Goal: Browse casually: Explore the website without a specific task or goal

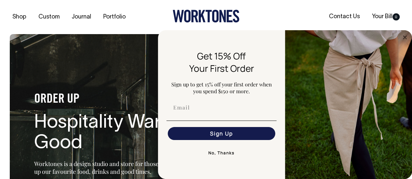
click at [220, 156] on button "No, Thanks" at bounding box center [221, 153] width 110 height 13
click at [221, 152] on button "No, Thanks" at bounding box center [221, 153] width 110 height 13
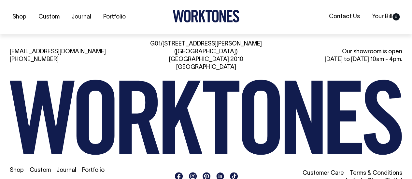
scroll to position [1386, 0]
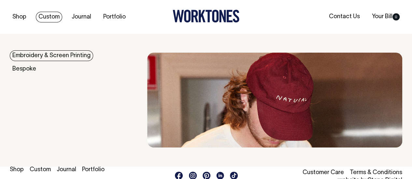
click at [48, 15] on link "Custom" at bounding box center [49, 17] width 26 height 11
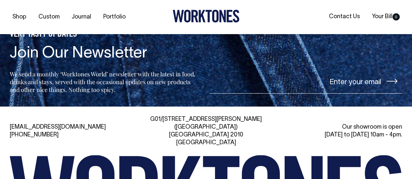
scroll to position [2970, 0]
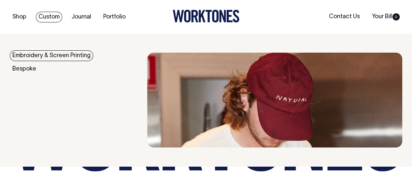
click at [56, 16] on link "Custom" at bounding box center [49, 17] width 26 height 11
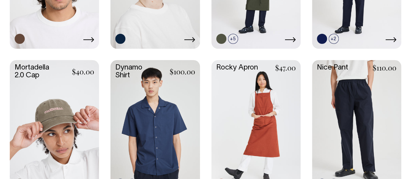
scroll to position [341, 0]
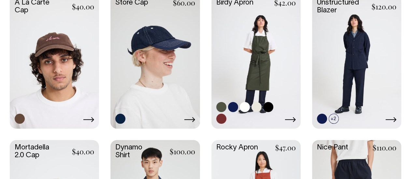
click at [279, 78] on link at bounding box center [255, 61] width 89 height 132
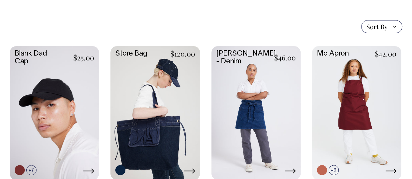
scroll to position [131, 0]
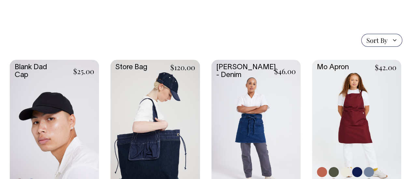
click at [363, 91] on link at bounding box center [356, 126] width 89 height 132
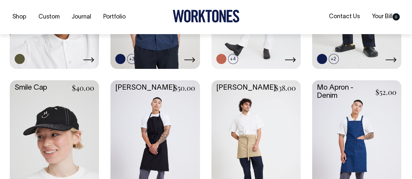
scroll to position [589, 0]
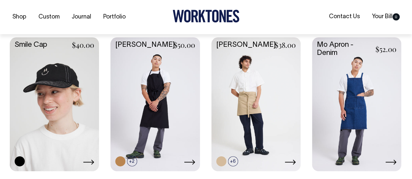
click at [358, 102] on link at bounding box center [356, 103] width 89 height 132
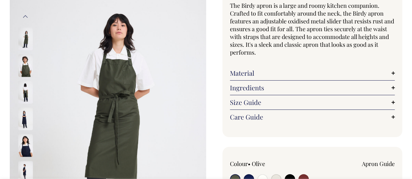
scroll to position [75, 0]
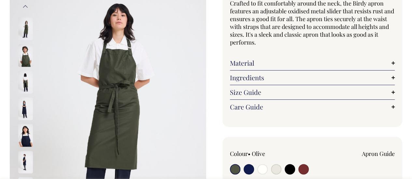
click at [236, 169] on input "radio" at bounding box center [235, 169] width 10 height 10
click at [251, 167] on input "radio" at bounding box center [248, 169] width 10 height 10
radio input "true"
select select "Dark Navy"
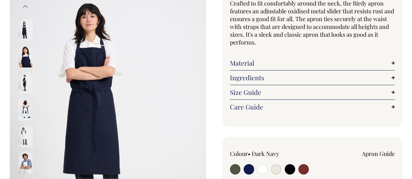
click at [264, 168] on input "radio" at bounding box center [262, 169] width 10 height 10
radio input "true"
select select "Off-White"
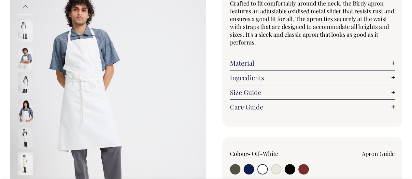
click at [273, 170] on input "radio" at bounding box center [276, 169] width 10 height 10
radio input "true"
select select "Natural"
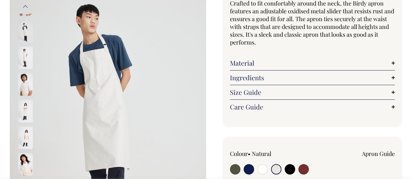
click at [288, 168] on input "radio" at bounding box center [290, 169] width 10 height 10
radio input "true"
select select "Black"
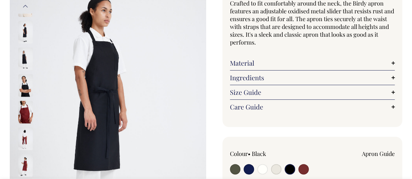
click at [305, 168] on input "radio" at bounding box center [303, 169] width 10 height 10
radio input "true"
select select "Burgundy"
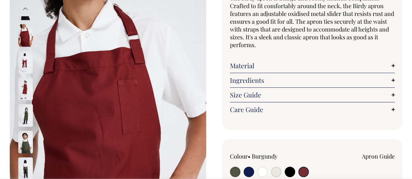
scroll to position [74, 0]
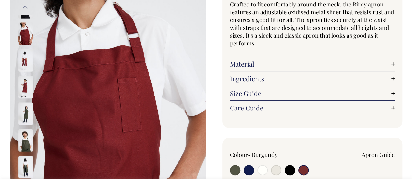
click at [235, 169] on input "radio" at bounding box center [235, 170] width 10 height 10
radio input "true"
select select "Olive"
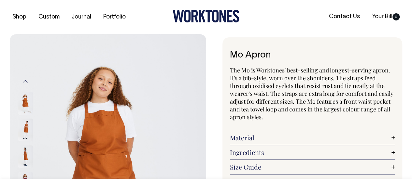
scroll to position [122, 0]
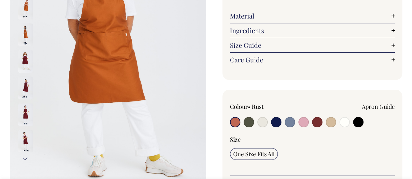
click at [248, 121] on input "radio" at bounding box center [248, 122] width 10 height 10
radio input "true"
select select "Olive"
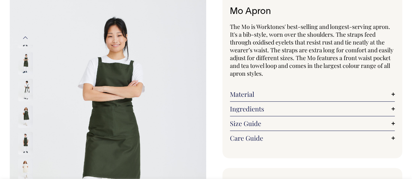
scroll to position [81, 0]
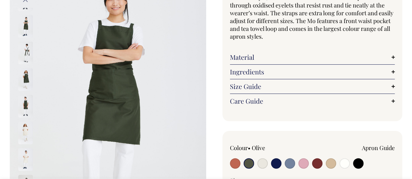
click at [262, 161] on input "radio" at bounding box center [262, 164] width 10 height 10
radio input "true"
select select "Natural"
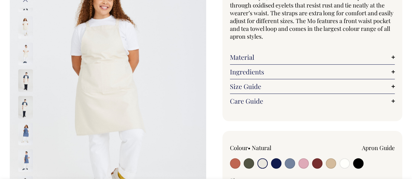
click at [275, 162] on input "radio" at bounding box center [276, 164] width 10 height 10
radio input "true"
select select "Dark Navy"
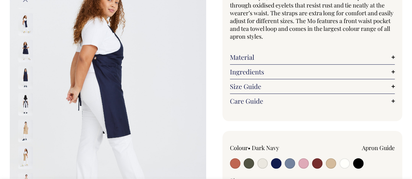
click at [300, 163] on input "radio" at bounding box center [303, 164] width 10 height 10
radio input "true"
select select "Pink"
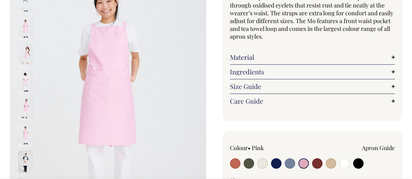
click at [319, 162] on input "radio" at bounding box center [317, 164] width 10 height 10
radio input "true"
select select "Burgundy"
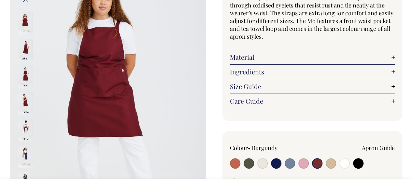
click at [331, 163] on input "radio" at bounding box center [331, 164] width 10 height 10
radio input "true"
select select "Khaki"
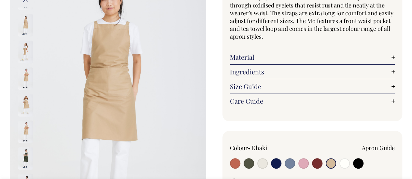
click at [344, 163] on input "radio" at bounding box center [344, 164] width 10 height 10
radio input "true"
select select "Off-White"
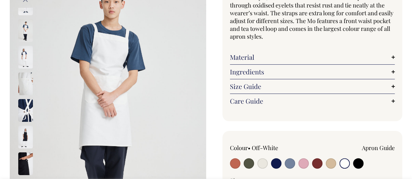
click at [355, 164] on input "radio" at bounding box center [358, 164] width 10 height 10
radio input "true"
select select "Black"
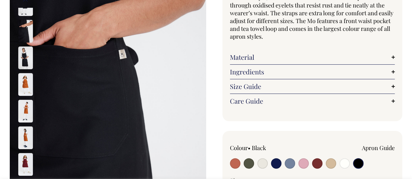
click at [317, 164] on input "radio" at bounding box center [317, 164] width 10 height 10
radio input "true"
select select "Burgundy"
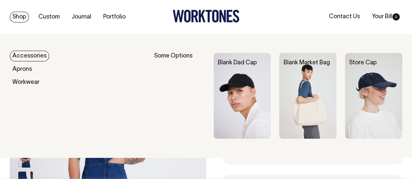
click at [16, 15] on link "Shop" at bounding box center [19, 17] width 19 height 11
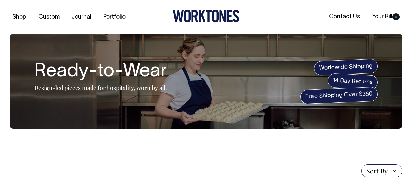
click at [50, 16] on link "Custom" at bounding box center [49, 17] width 26 height 11
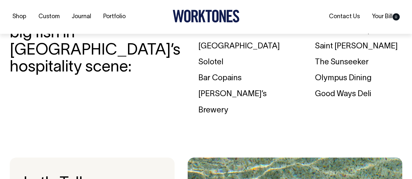
scroll to position [2180, 0]
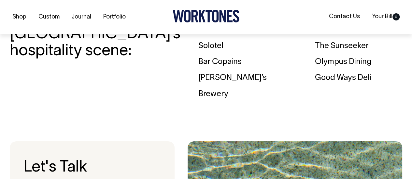
click at [203, 62] on div "Bar Copains" at bounding box center [241, 62] width 87 height 16
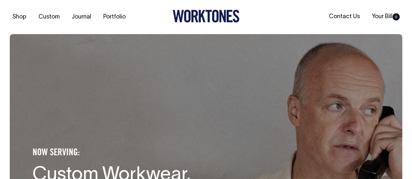
scroll to position [0, 0]
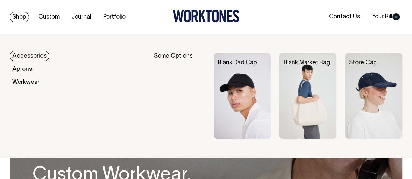
click at [15, 15] on link "Shop" at bounding box center [19, 17] width 19 height 11
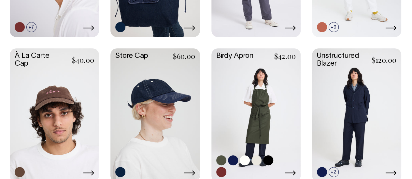
scroll to position [287, 0]
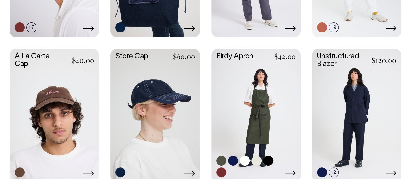
click at [266, 103] on link at bounding box center [255, 115] width 89 height 132
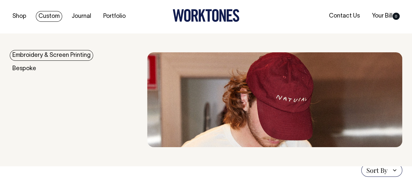
scroll to position [0, 0]
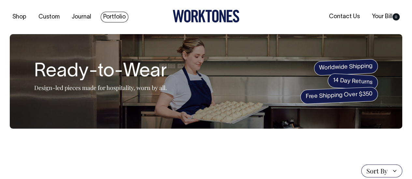
click at [112, 16] on link "Portfolio" at bounding box center [115, 17] width 28 height 11
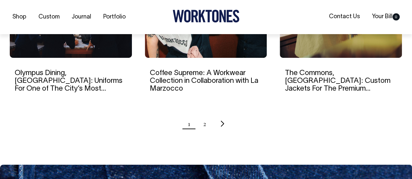
scroll to position [716, 0]
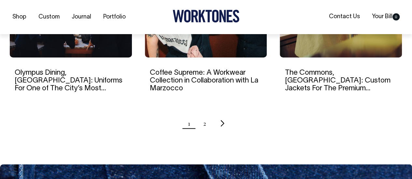
click at [220, 121] on icon "Next page" at bounding box center [222, 123] width 4 height 7
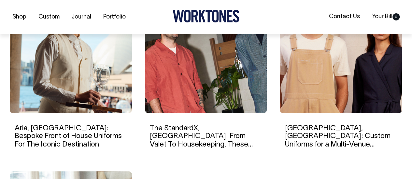
scroll to position [477, 0]
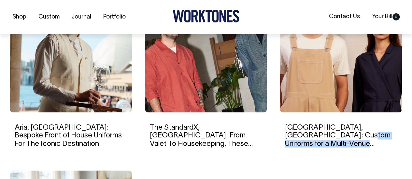
drag, startPoint x: 389, startPoint y: 142, endPoint x: 393, endPoint y: 121, distance: 20.6
click at [393, 121] on div "Ayrburn, New Zealand: Custom Uniforms for a Multi-Venue Hospitality Precinct in…" at bounding box center [341, 135] width 122 height 45
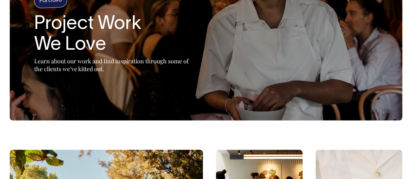
scroll to position [0, 0]
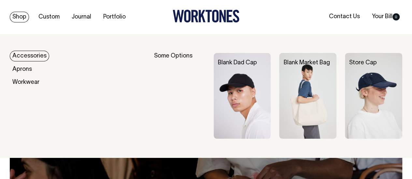
click at [24, 17] on link "Shop" at bounding box center [19, 17] width 19 height 11
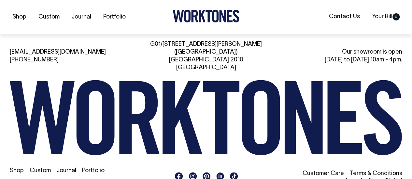
scroll to position [1331, 0]
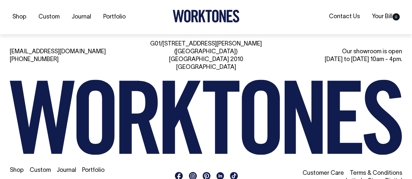
click at [16, 168] on link "Shop" at bounding box center [17, 171] width 14 height 6
